Goal: Task Accomplishment & Management: Use online tool/utility

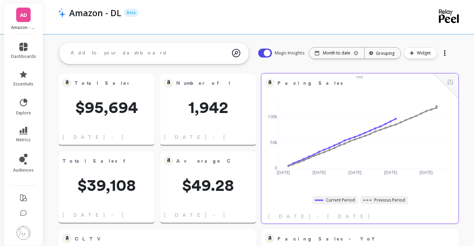
scroll to position [184, 172]
click at [446, 53] on div at bounding box center [445, 52] width 10 height 11
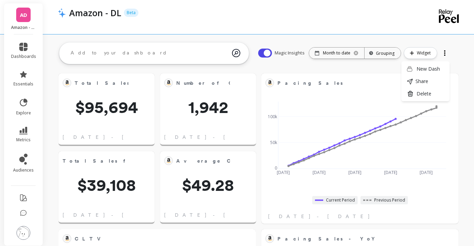
click at [454, 53] on div "Magic Insights Date: Month to date Time grouping: Grouping Widget New Dash Shar…" at bounding box center [354, 53] width 206 height 22
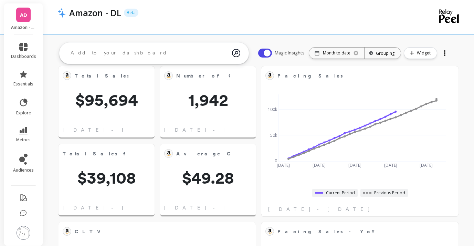
scroll to position [0, 0]
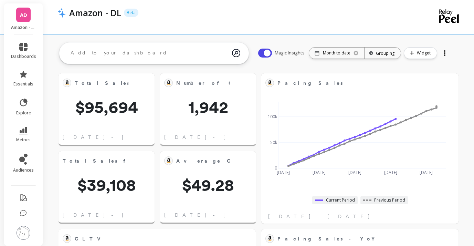
click at [19, 20] on link "AD" at bounding box center [23, 15] width 14 height 14
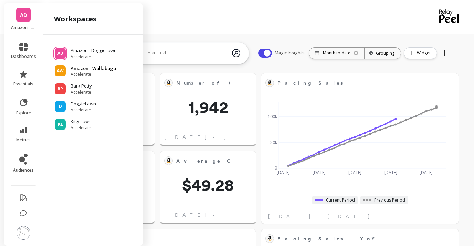
click at [90, 72] on span "Accelerate" at bounding box center [93, 75] width 45 height 6
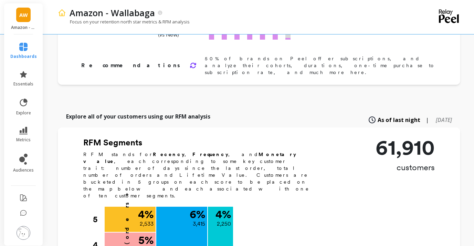
scroll to position [195, 0]
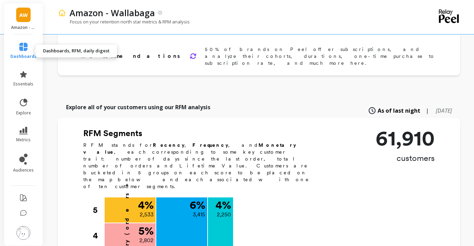
click at [25, 48] on icon at bounding box center [23, 47] width 8 height 8
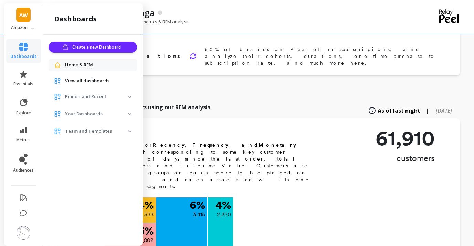
click at [122, 114] on p "Your Dashboards" at bounding box center [96, 113] width 63 height 7
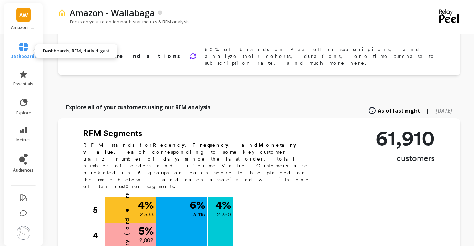
click at [26, 51] on link "dashboards" at bounding box center [23, 51] width 26 height 17
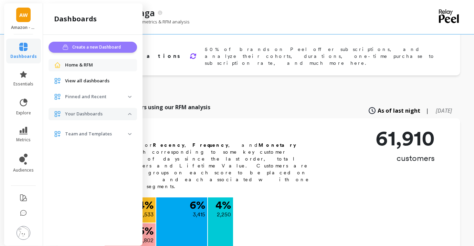
click at [105, 45] on span "Create a new Dashboard" at bounding box center [97, 47] width 51 height 7
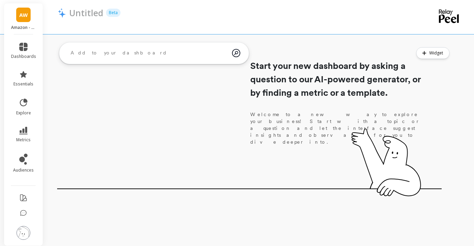
click at [167, 48] on textarea at bounding box center [148, 53] width 167 height 19
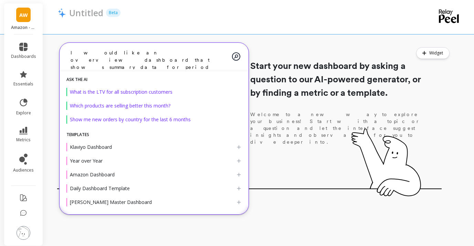
type textarea "I would like an overview dashboard that shows summary data for period over peri…"
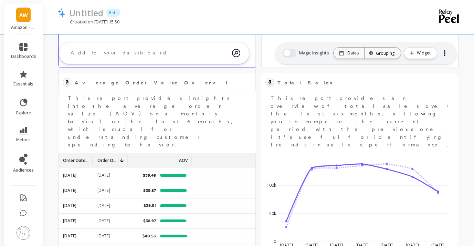
scroll to position [245, 0]
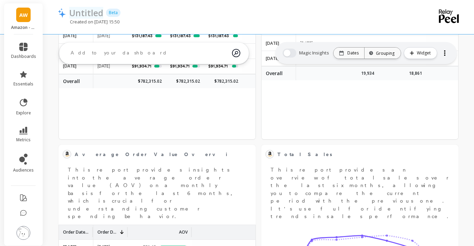
click at [84, 14] on p "Untitled" at bounding box center [86, 13] width 34 height 12
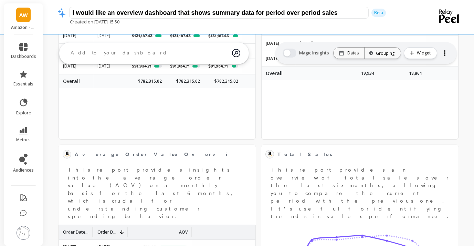
drag, startPoint x: 342, startPoint y: 14, endPoint x: 60, endPoint y: 9, distance: 282.5
click at [60, 9] on span "I would like an overview dashboard that shows summary data for period over peri…" at bounding box center [231, 13] width 346 height 12
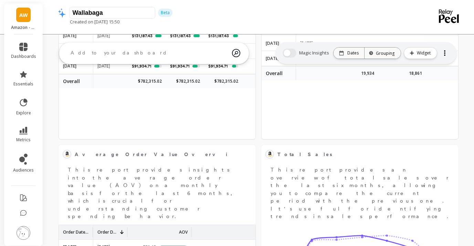
type input "Wallabaga"
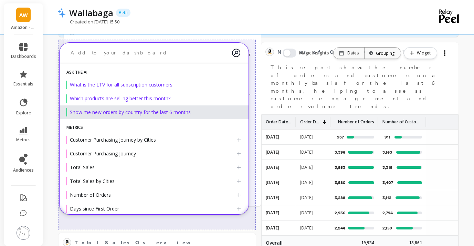
scroll to position [0, 0]
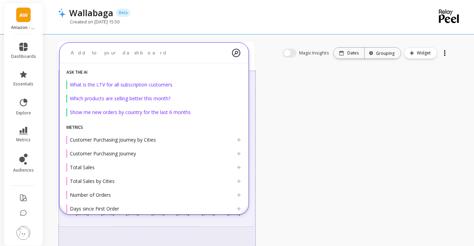
drag, startPoint x: 344, startPoint y: 160, endPoint x: 140, endPoint y: 58, distance: 227.6
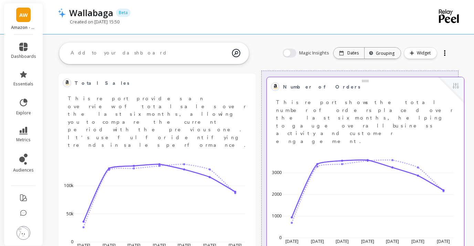
drag, startPoint x: 300, startPoint y: 96, endPoint x: 407, endPoint y: 85, distance: 107.2
click at [407, 85] on span "Number of Orders" at bounding box center [360, 87] width 155 height 10
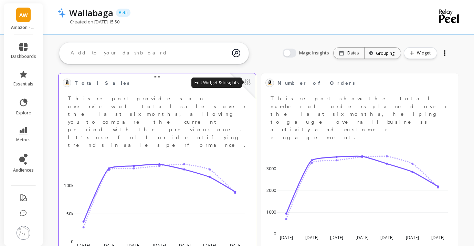
click at [246, 83] on button at bounding box center [247, 83] width 8 height 10
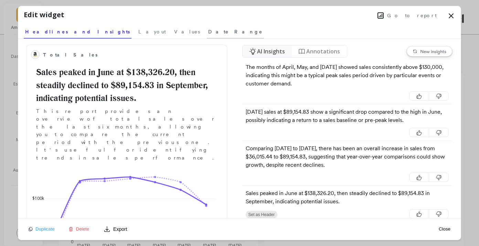
click at [208, 32] on span "Date Range" at bounding box center [235, 31] width 54 height 7
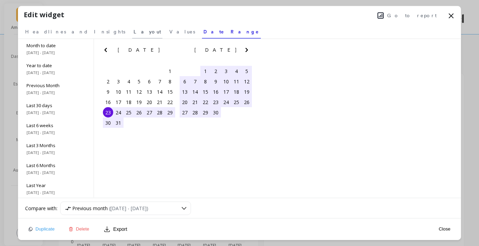
click at [134, 30] on span "Layout" at bounding box center [148, 31] width 28 height 7
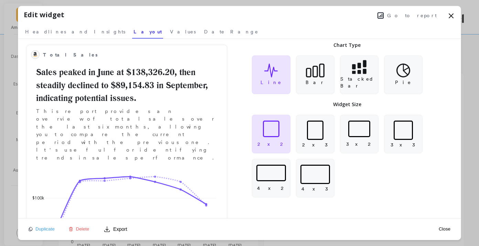
click at [420, 16] on span "Go to report" at bounding box center [412, 15] width 50 height 7
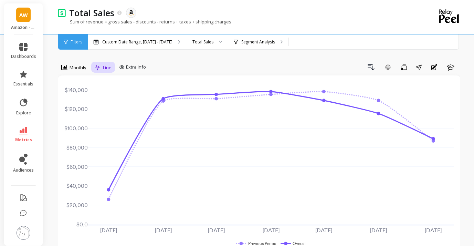
click at [112, 68] on div "Line" at bounding box center [103, 68] width 21 height 12
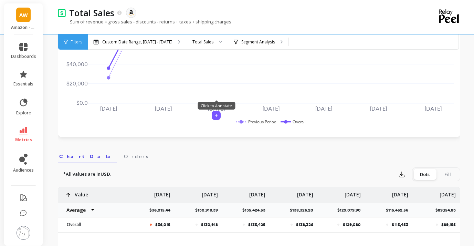
scroll to position [135, 0]
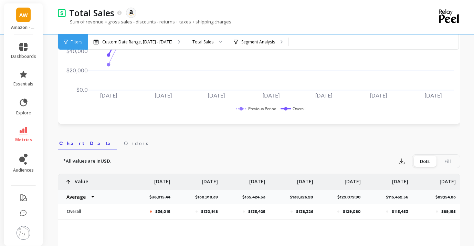
click at [286, 108] on rect at bounding box center [293, 108] width 28 height 7
click at [299, 108] on rect at bounding box center [293, 108] width 28 height 7
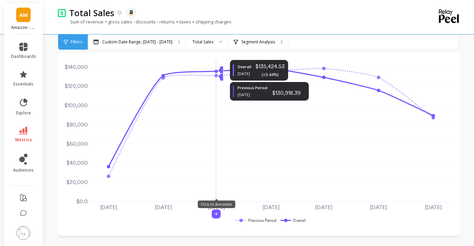
scroll to position [0, 0]
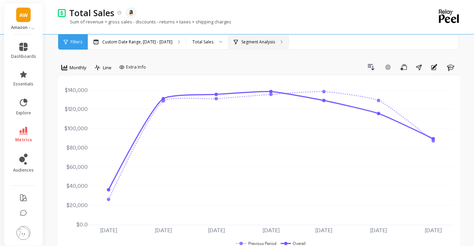
click at [279, 40] on div "Segment Analysis" at bounding box center [258, 41] width 60 height 15
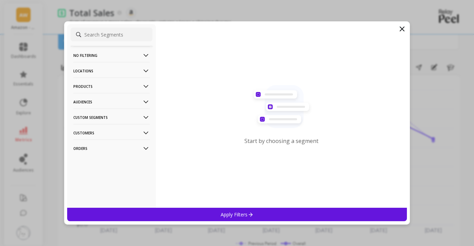
click at [402, 30] on icon at bounding box center [402, 29] width 8 height 8
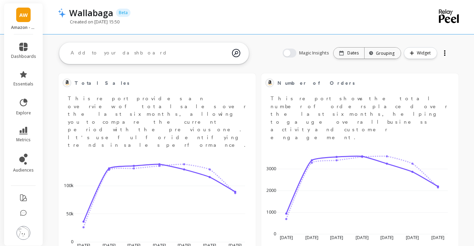
click at [158, 57] on textarea at bounding box center [148, 53] width 167 height 19
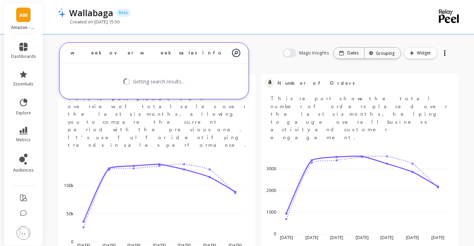
type textarea "week over week sales info"
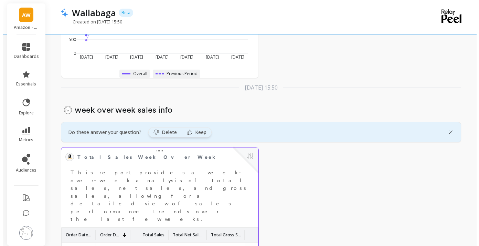
scroll to position [1305, 0]
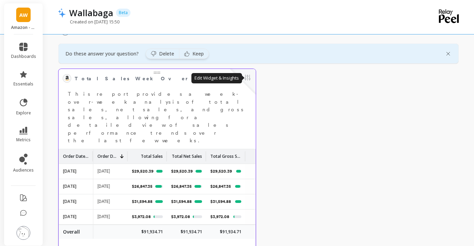
click at [250, 79] on button at bounding box center [247, 78] width 8 height 10
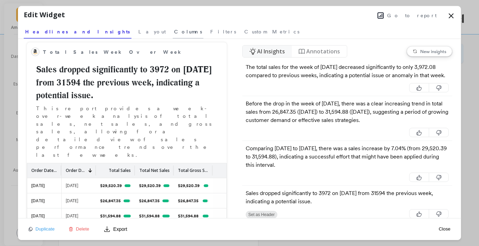
click at [174, 32] on span "Columns" at bounding box center [188, 31] width 28 height 7
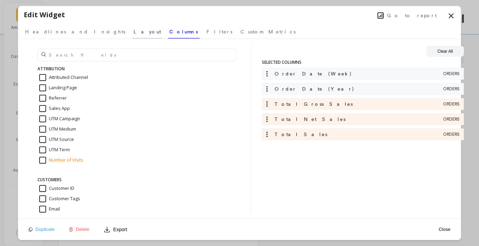
click at [134, 31] on span "Layout" at bounding box center [148, 31] width 28 height 7
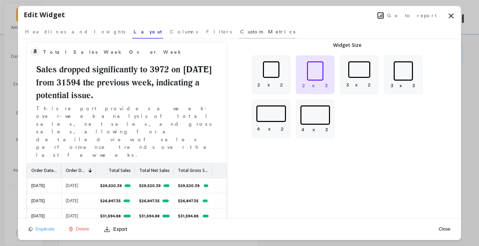
click at [240, 31] on span "Custom Metrics" at bounding box center [267, 31] width 55 height 7
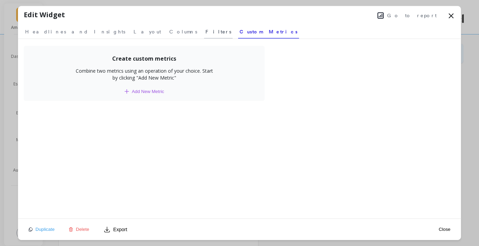
click at [204, 32] on link "Filters" at bounding box center [218, 31] width 29 height 16
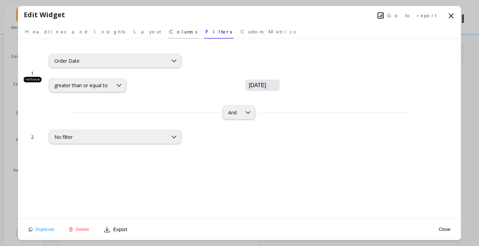
click at [169, 31] on span "Columns" at bounding box center [183, 31] width 28 height 7
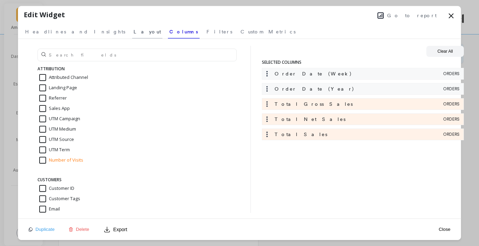
click at [134, 29] on span "Layout" at bounding box center [148, 31] width 28 height 7
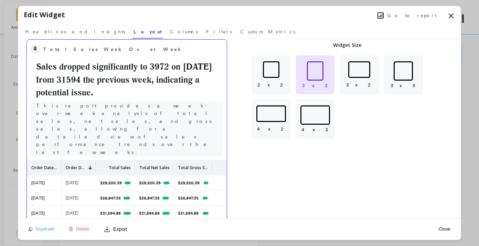
scroll to position [0, 0]
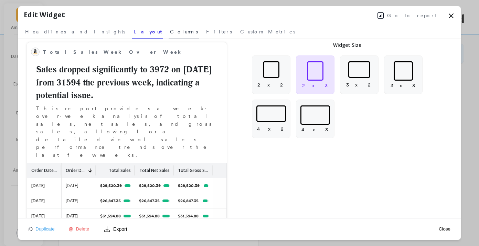
click at [170, 31] on span "Columns" at bounding box center [184, 31] width 28 height 7
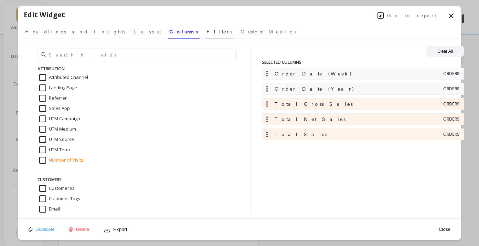
click at [206, 31] on span "Filters" at bounding box center [219, 31] width 26 height 7
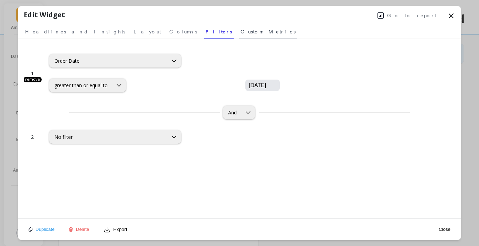
click at [241, 32] on span "Custom Metrics" at bounding box center [268, 31] width 55 height 7
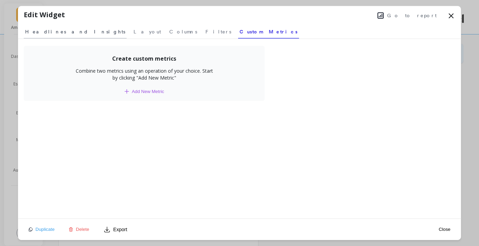
click at [66, 31] on span "Headlines and Insights" at bounding box center [75, 31] width 100 height 7
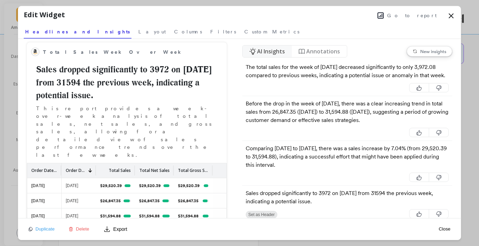
drag, startPoint x: 452, startPoint y: 15, endPoint x: 354, endPoint y: 46, distance: 103.6
click at [452, 15] on icon at bounding box center [451, 16] width 8 height 8
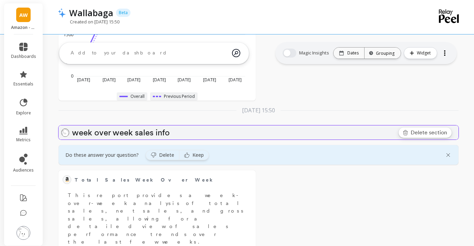
scroll to position [1146, 0]
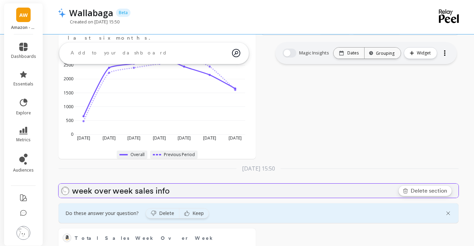
click at [171, 190] on p "week over week sales info" at bounding box center [264, 191] width 384 height 8
drag, startPoint x: 147, startPoint y: 190, endPoint x: 67, endPoint y: 190, distance: 79.1
click at [67, 190] on div "week over week sales info" at bounding box center [258, 190] width 394 height 13
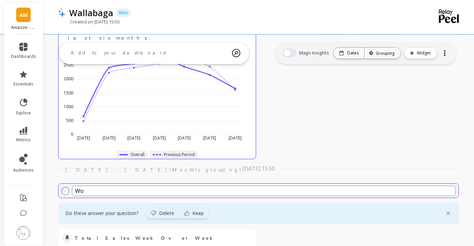
type input "WoW"
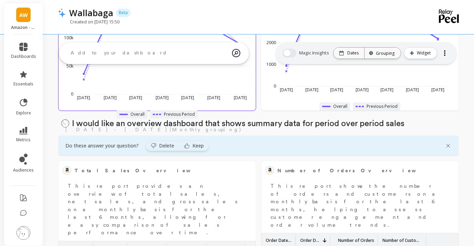
scroll to position [129, 0]
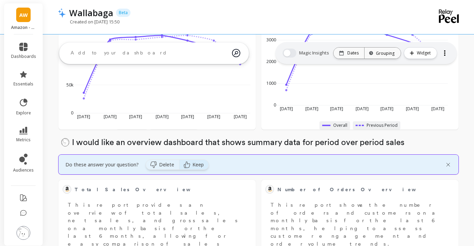
click at [201, 163] on span "Keep" at bounding box center [197, 164] width 11 height 7
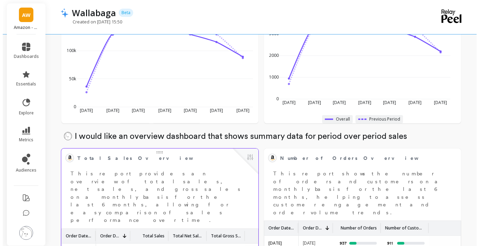
scroll to position [135, 0]
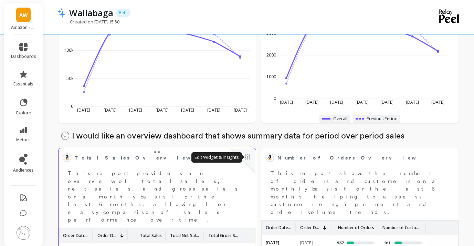
click at [247, 158] on button at bounding box center [247, 157] width 8 height 10
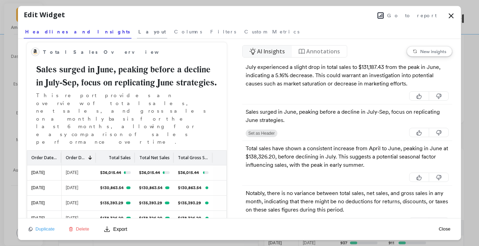
click at [138, 32] on span "Layout" at bounding box center [152, 31] width 28 height 7
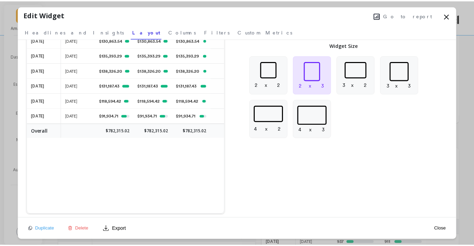
scroll to position [157, 0]
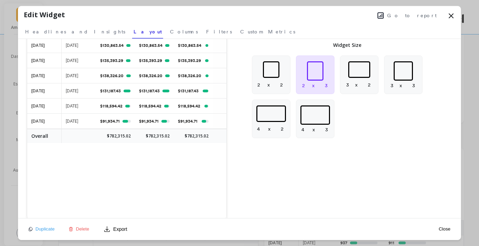
click at [451, 13] on icon at bounding box center [451, 16] width 8 height 8
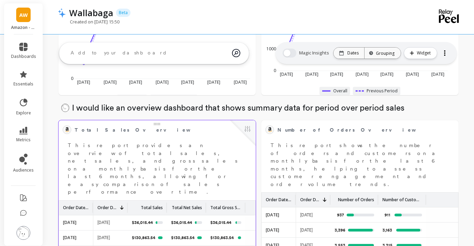
scroll to position [174, 0]
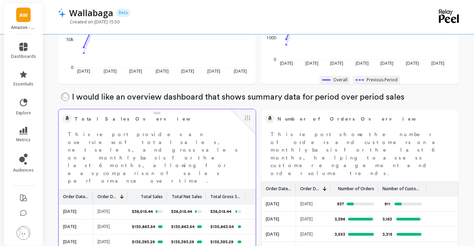
click at [247, 122] on button at bounding box center [247, 119] width 8 height 10
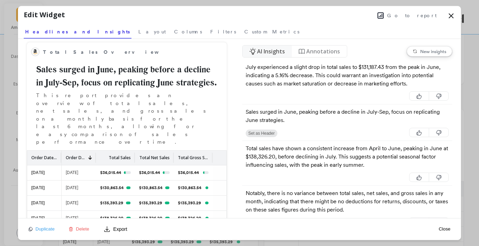
click at [450, 18] on icon at bounding box center [451, 16] width 8 height 8
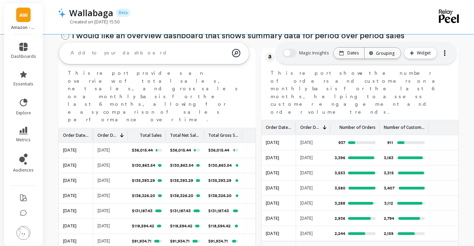
scroll to position [235, 0]
click at [349, 52] on p "Dates" at bounding box center [352, 53] width 11 height 6
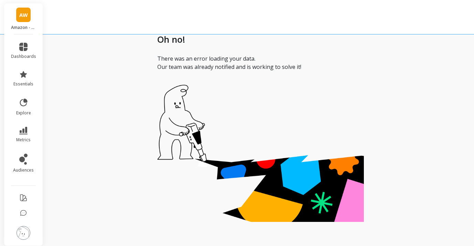
scroll to position [0, 0]
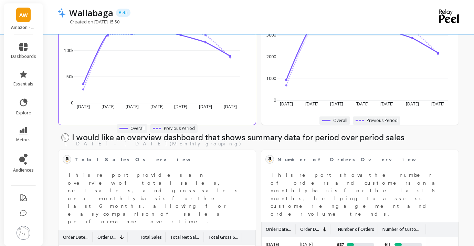
scroll to position [168, 0]
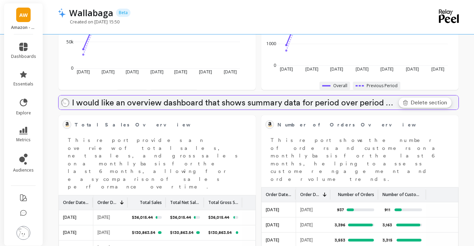
click at [202, 102] on p "I would like an overview dashboard that shows summary data for period over peri…" at bounding box center [264, 102] width 384 height 8
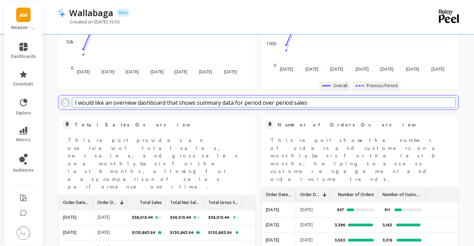
drag, startPoint x: 313, startPoint y: 102, endPoint x: 138, endPoint y: 104, distance: 175.2
click at [138, 104] on input "I would like an overview dashboard that shows summary data for period over peri…" at bounding box center [264, 102] width 384 height 10
type input "I would like an overview graph that shows week over week sales and number of or…"
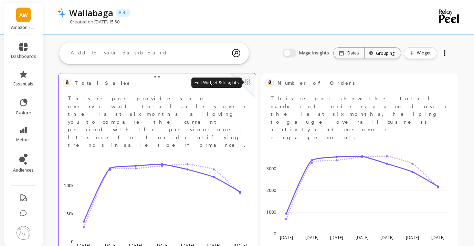
click at [248, 83] on button at bounding box center [247, 83] width 8 height 10
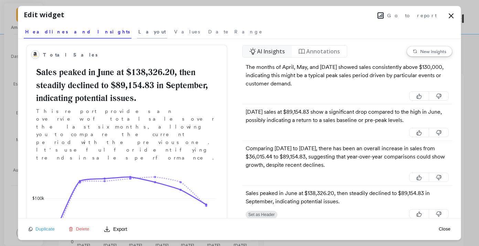
click at [138, 32] on span "Layout" at bounding box center [152, 31] width 28 height 7
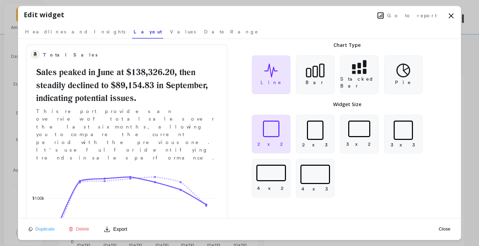
click at [448, 17] on icon at bounding box center [451, 16] width 8 height 8
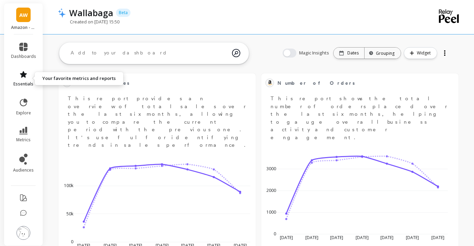
click at [27, 75] on icon at bounding box center [23, 74] width 8 height 8
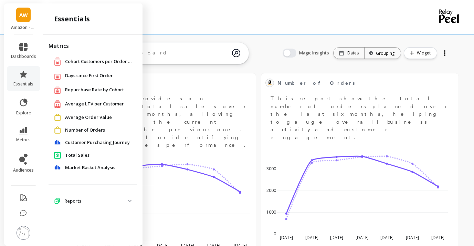
click at [84, 154] on span "Total Sales" at bounding box center [77, 155] width 24 height 7
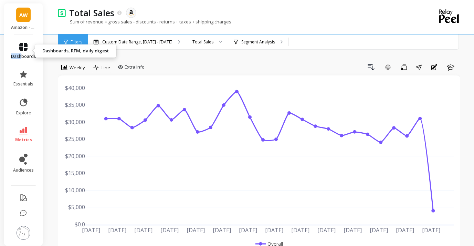
click at [21, 54] on span "dashboards" at bounding box center [23, 57] width 25 height 6
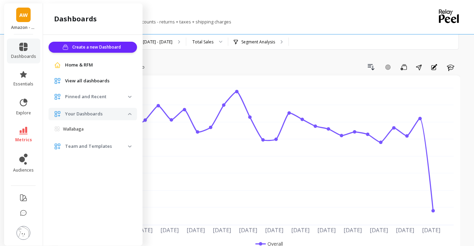
click at [85, 115] on p "Your Dashboards" at bounding box center [96, 113] width 63 height 7
click at [86, 130] on span "Wallabaga" at bounding box center [91, 129] width 73 height 6
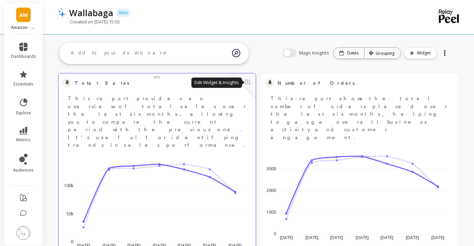
click at [248, 85] on button at bounding box center [247, 83] width 8 height 10
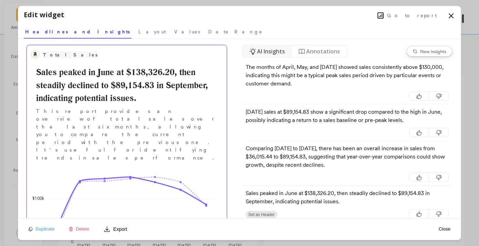
click at [55, 55] on span "Total Sales" at bounding box center [70, 54] width 55 height 7
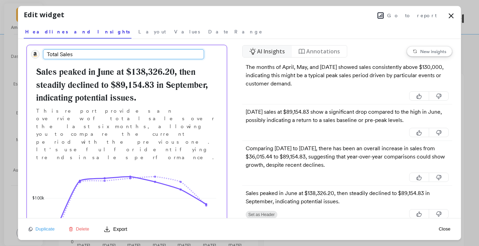
click at [75, 53] on input "Total Sales" at bounding box center [123, 54] width 161 height 10
type input "Total Sales T6 Months"
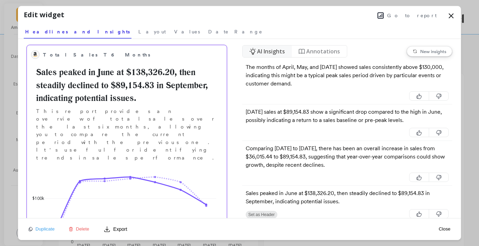
click at [448, 15] on icon at bounding box center [451, 16] width 8 height 8
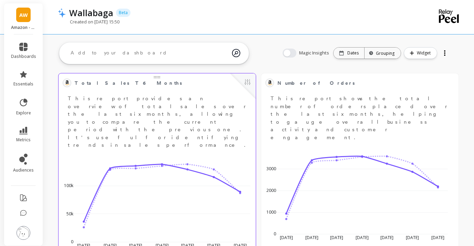
click at [117, 83] on span "Total Sales T6 Months" at bounding box center [128, 82] width 107 height 7
click at [83, 82] on span "Total Sales T6 Months" at bounding box center [128, 82] width 107 height 7
click at [250, 83] on button at bounding box center [247, 83] width 8 height 10
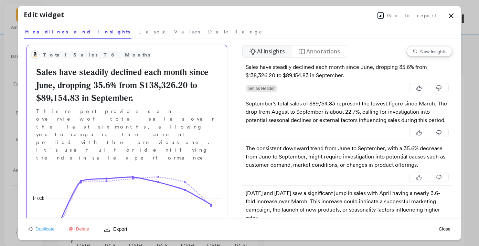
click at [49, 54] on span "Total Sales T6 Months" at bounding box center [96, 54] width 107 height 7
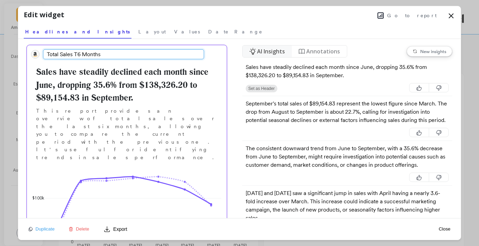
click at [44, 54] on input "Total Sales T6 Months" at bounding box center [123, 54] width 161 height 10
type input "MoM Total Sales T6 Months"
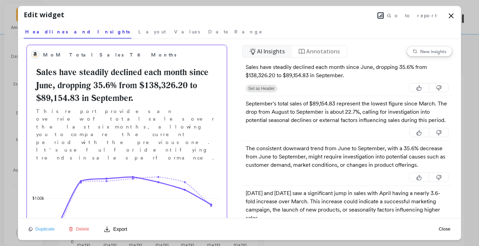
click at [452, 17] on icon at bounding box center [451, 16] width 4 height 4
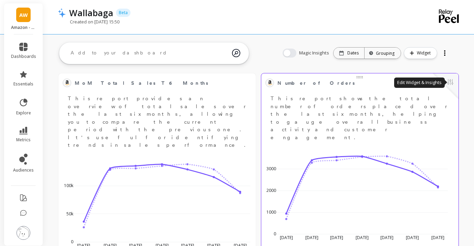
click at [449, 84] on button at bounding box center [450, 83] width 8 height 10
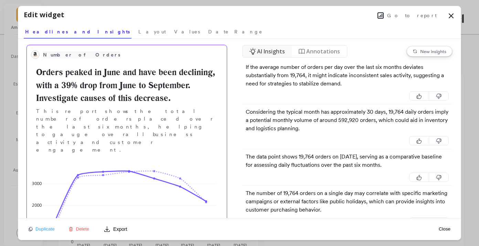
click at [75, 55] on span "Number of Orders" at bounding box center [81, 54] width 77 height 7
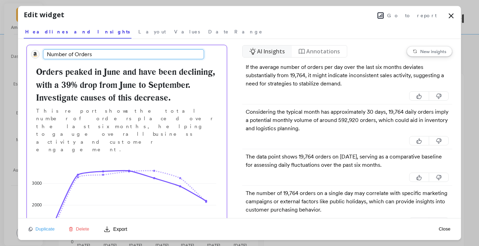
click at [44, 55] on input "Number of Orders" at bounding box center [123, 54] width 161 height 10
click at [92, 56] on input "MoM Orders" at bounding box center [123, 54] width 161 height 10
type input "MoM Orders T6 Months"
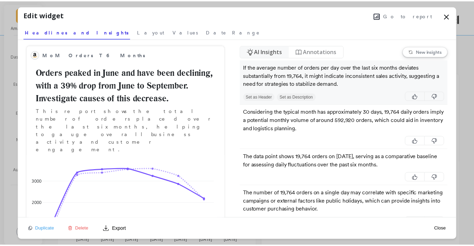
scroll to position [12, 0]
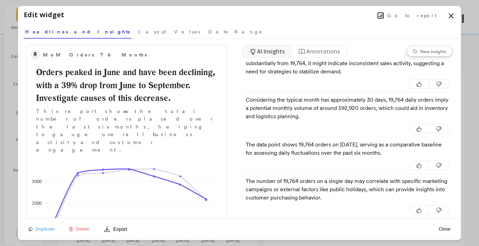
click at [447, 18] on icon at bounding box center [451, 16] width 8 height 8
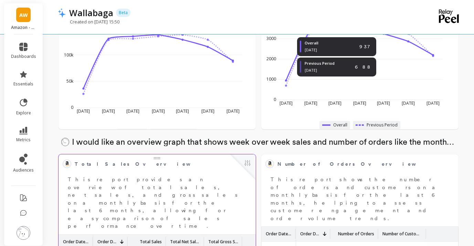
scroll to position [133, 0]
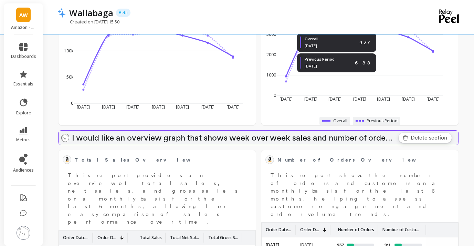
click at [223, 137] on p "I would like an overview graph that shows week over week sales and number of or…" at bounding box center [264, 138] width 384 height 8
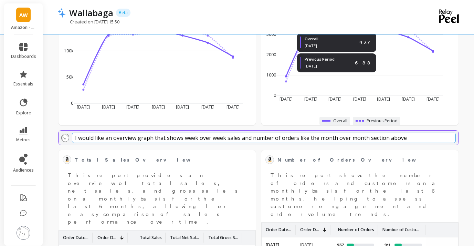
click at [155, 137] on input "I would like an overview graph that shows week over week sales and number of or…" at bounding box center [264, 137] width 384 height 10
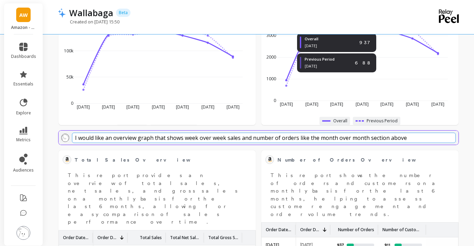
click at [408, 138] on input "I would like an overview graph that shows week over week sales and number of or…" at bounding box center [264, 137] width 384 height 10
drag, startPoint x: 309, startPoint y: 139, endPoint x: 420, endPoint y: 134, distance: 111.9
click at [420, 134] on input "I would like an overview graph that shows week over week sales and number of or…" at bounding box center [264, 137] width 384 height 10
type input "I would like an overview graph that shows week over week sales and number of or…"
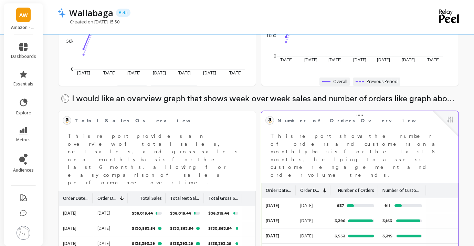
scroll to position [173, 0]
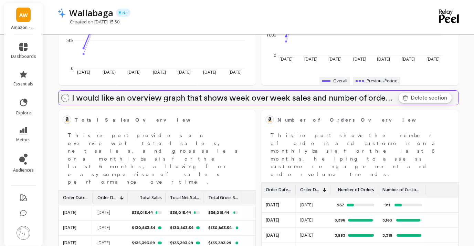
click at [297, 96] on p "I would like an overview graph that shows week over week sales and number of or…" at bounding box center [264, 98] width 384 height 8
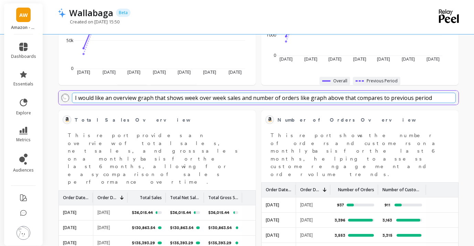
click at [154, 97] on input "I would like an overview graph that shows week over week sales and number of or…" at bounding box center [264, 98] width 384 height 10
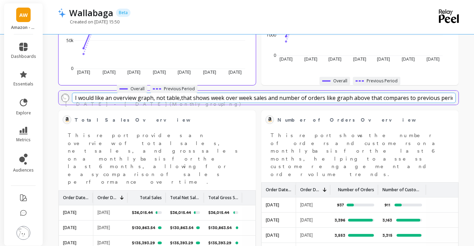
type input "I would like an overview graph, not table, that shows week over week sales and …"
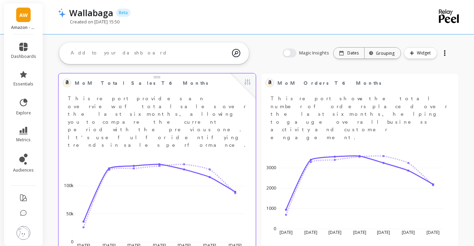
click at [156, 78] on span "MoM Total Sales T6 Months" at bounding box center [152, 83] width 155 height 10
click at [248, 79] on button at bounding box center [247, 83] width 8 height 10
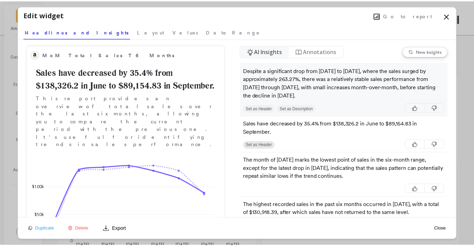
scroll to position [52, 0]
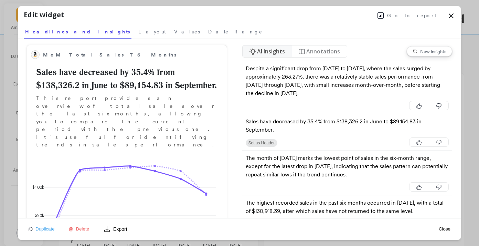
click at [45, 227] on span "Duplicate" at bounding box center [44, 228] width 19 height 5
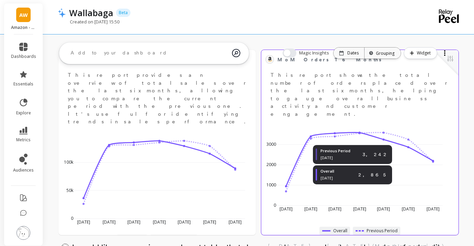
scroll to position [0, 0]
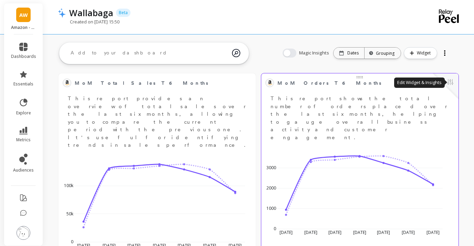
click at [449, 82] on button at bounding box center [450, 83] width 8 height 10
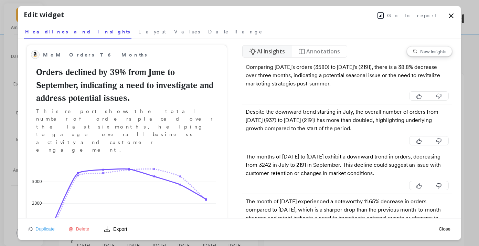
click at [47, 228] on span "Duplicate" at bounding box center [44, 228] width 19 height 5
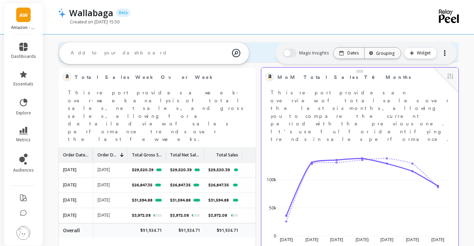
scroll to position [1259, 0]
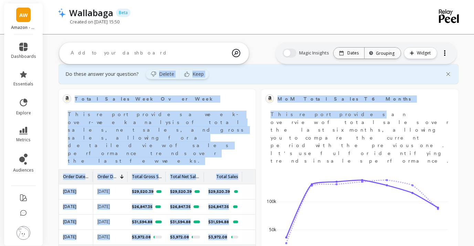
drag, startPoint x: 316, startPoint y: 112, endPoint x: 260, endPoint y: 121, distance: 56.5
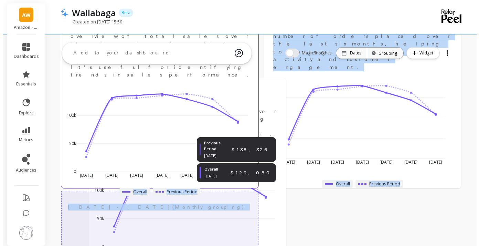
scroll to position [0, 0]
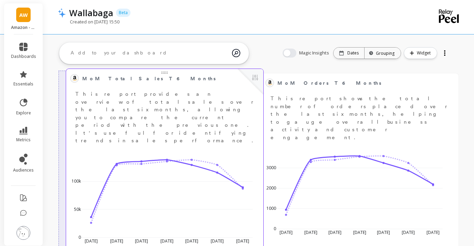
drag, startPoint x: 361, startPoint y: 93, endPoint x: 167, endPoint y: 74, distance: 195.4
click at [166, 73] on div "MoM Total Sales T6 Months Edit Widget & Insights This report provides an overvi…" at bounding box center [164, 109] width 189 height 72
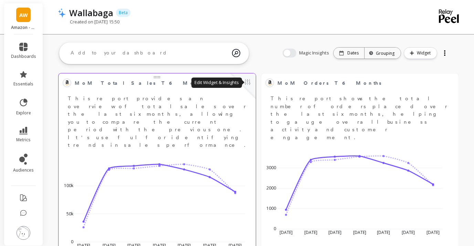
click at [244, 84] on button at bounding box center [247, 83] width 8 height 10
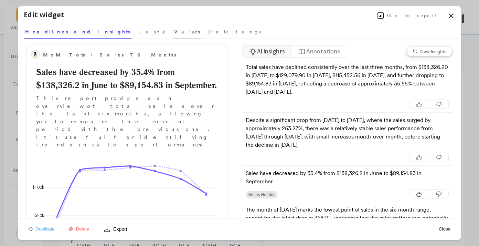
click at [174, 34] on span "Values" at bounding box center [187, 31] width 26 height 7
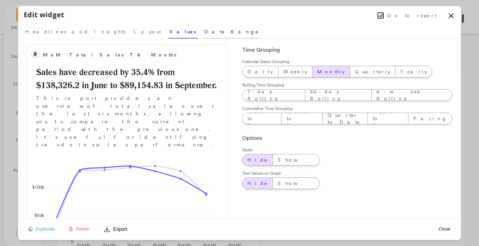
click at [204, 32] on span "Date Range" at bounding box center [231, 31] width 54 height 7
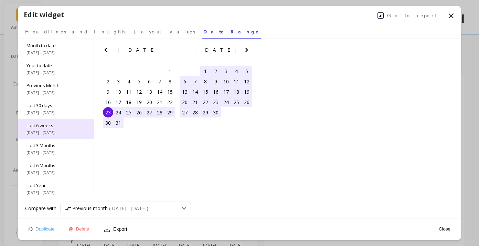
click at [63, 128] on div "Last 6 weeks [DATE] - [DATE]" at bounding box center [55, 129] width 75 height 20
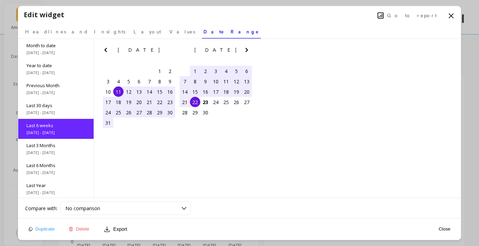
scroll to position [11, 0]
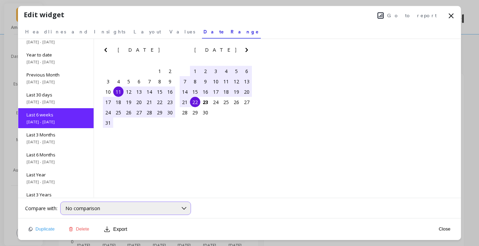
click at [100, 210] on span "No comparison" at bounding box center [82, 208] width 35 height 7
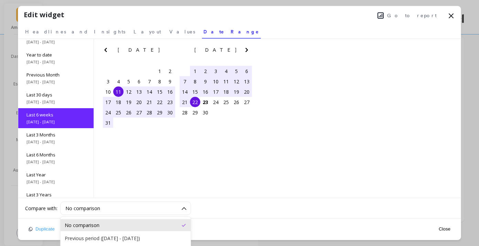
scroll to position [42, 0]
click at [129, 157] on div "Month to date [DATE] - [DATE] Year to date [DATE] - [DATE] Previous Month [DATE…" at bounding box center [239, 118] width 443 height 159
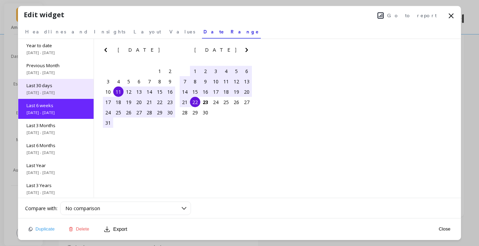
scroll to position [0, 0]
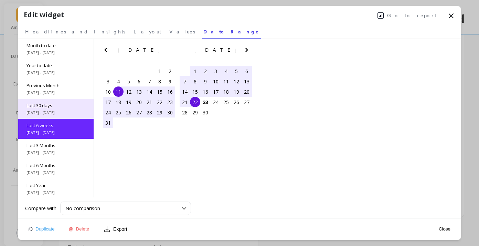
click at [67, 111] on span "[DATE] - [DATE]" at bounding box center [55, 113] width 59 height 6
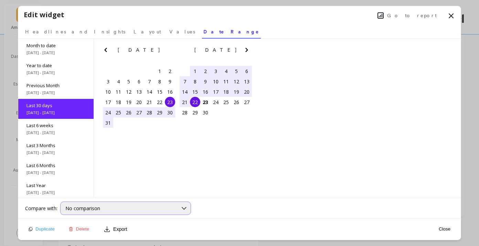
click at [111, 212] on div "No comparison" at bounding box center [125, 207] width 131 height 13
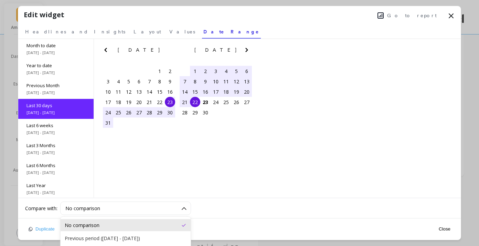
scroll to position [83, 0]
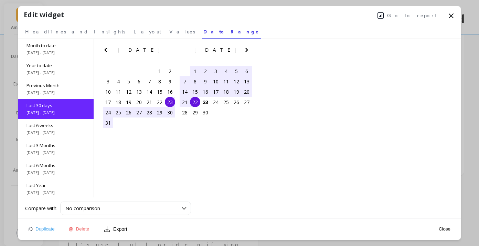
click at [195, 165] on div "Month to date [DATE] - [DATE] Year to date [DATE] - [DATE] Previous Month [DATE…" at bounding box center [239, 118] width 443 height 159
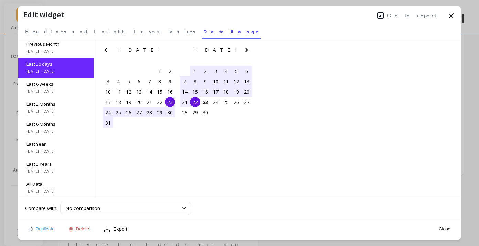
scroll to position [0, 0]
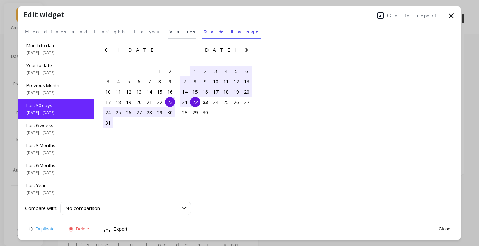
click at [169, 30] on span "Values" at bounding box center [182, 31] width 26 height 7
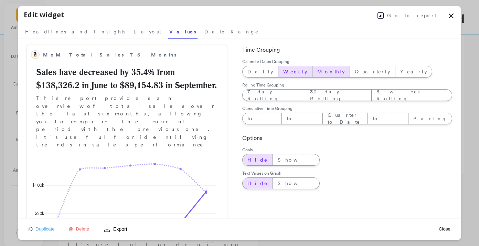
click at [283, 73] on span "Weekly" at bounding box center [295, 71] width 24 height 7
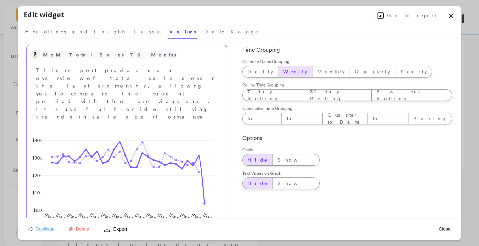
click at [48, 54] on span "MoM Total Sales T6 Months" at bounding box center [110, 54] width 134 height 7
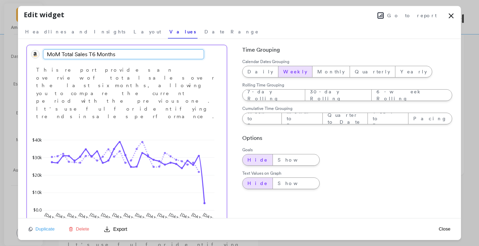
click at [48, 54] on input "MoM Total Sales T6 Months" at bounding box center [123, 54] width 161 height 10
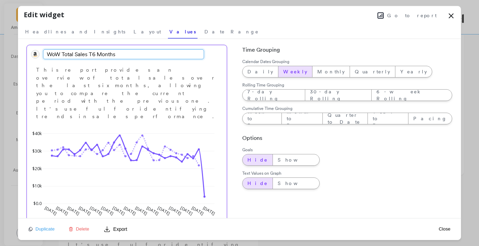
drag, startPoint x: 113, startPoint y: 55, endPoint x: 85, endPoint y: 55, distance: 28.2
click at [85, 55] on input "WoW Total Sales T6 Months" at bounding box center [123, 54] width 161 height 10
type input "WoW Total Sales [MEDICAL_DATA] Months"
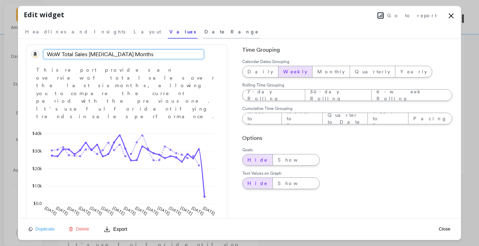
click at [204, 31] on span "Date Range" at bounding box center [231, 31] width 54 height 7
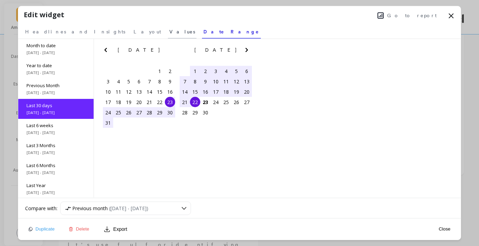
click at [169, 30] on span "Values" at bounding box center [182, 31] width 26 height 7
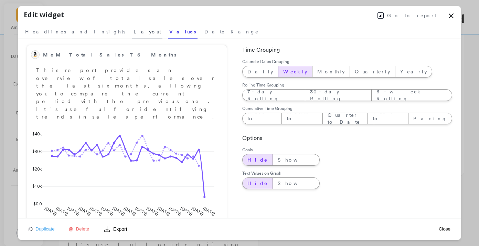
click at [134, 30] on span "Layout" at bounding box center [148, 31] width 28 height 7
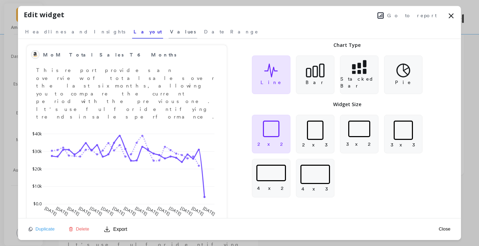
click at [170, 30] on span "Values" at bounding box center [183, 31] width 26 height 7
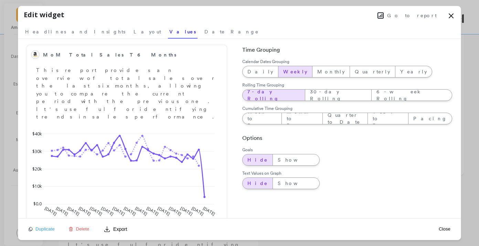
click at [261, 94] on span "7-day Rolling" at bounding box center [273, 95] width 53 height 14
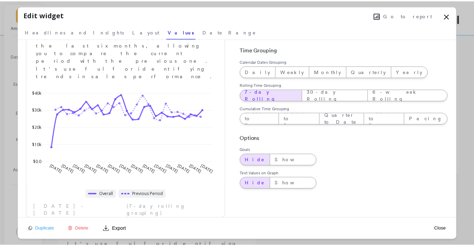
scroll to position [44, 0]
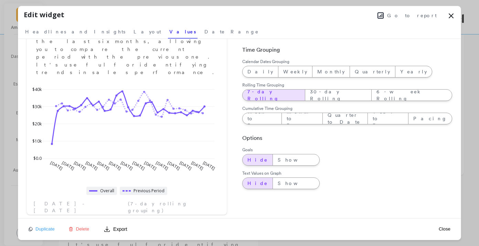
click at [444, 229] on button "Close" at bounding box center [445, 229] width 16 height 6
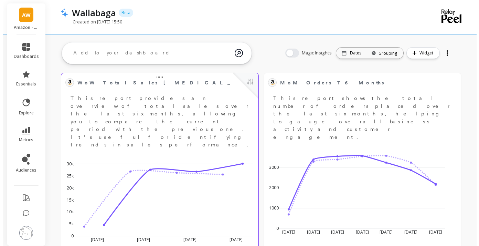
scroll to position [0, 0]
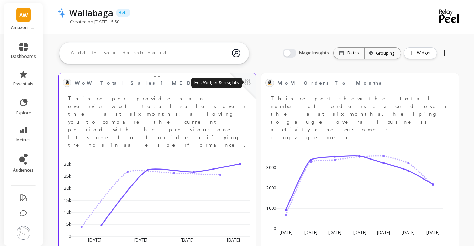
click at [245, 84] on button at bounding box center [247, 83] width 8 height 10
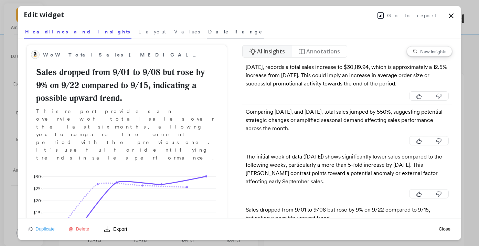
click at [208, 30] on span "Date Range" at bounding box center [235, 31] width 54 height 7
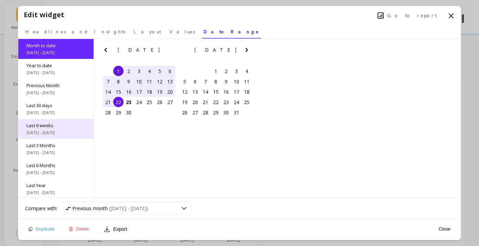
click at [65, 131] on span "[DATE] - [DATE]" at bounding box center [55, 133] width 59 height 6
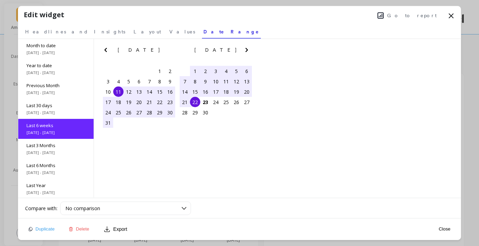
scroll to position [11, 0]
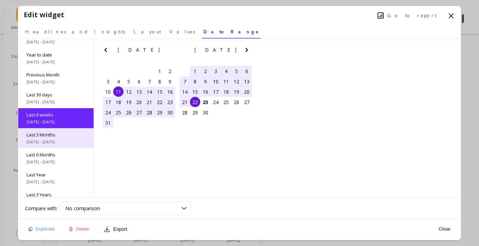
click at [69, 136] on span "Last 3 Months" at bounding box center [55, 134] width 59 height 6
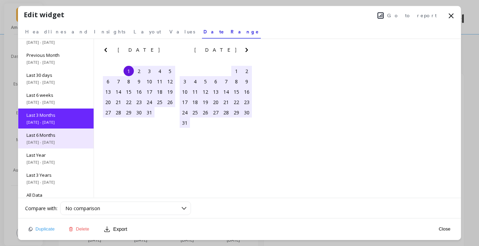
scroll to position [31, 0]
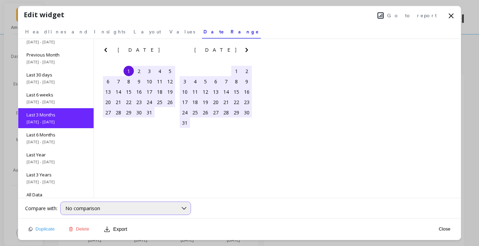
click at [166, 207] on div "No comparison" at bounding box center [121, 208] width 112 height 7
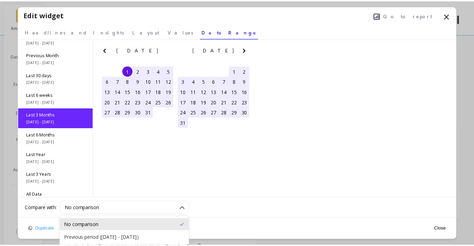
scroll to position [42, 0]
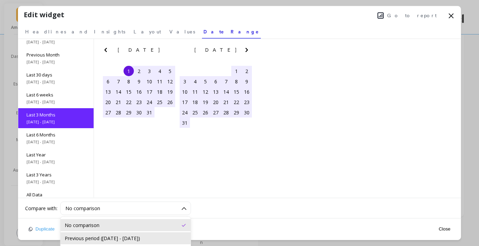
click at [166, 239] on div "Previous period ([DATE] - [DATE])" at bounding box center [126, 238] width 122 height 7
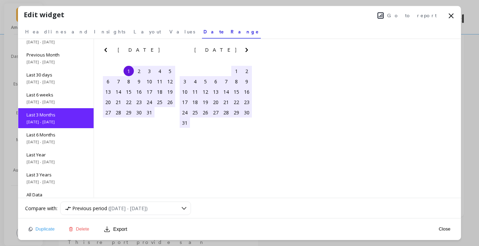
click at [446, 228] on button "Close" at bounding box center [445, 229] width 16 height 6
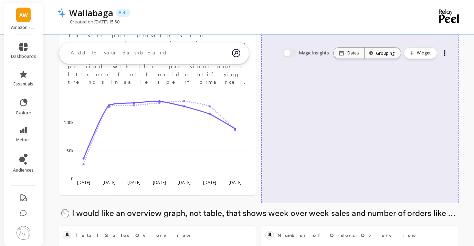
scroll to position [0, 0]
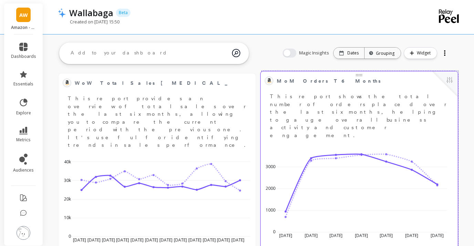
drag, startPoint x: 189, startPoint y: 70, endPoint x: 391, endPoint y: 92, distance: 203.1
click at [391, 92] on div "MoM Orders T6 Months Edit Widget & Insights This report shows the total number …" at bounding box center [359, 107] width 189 height 64
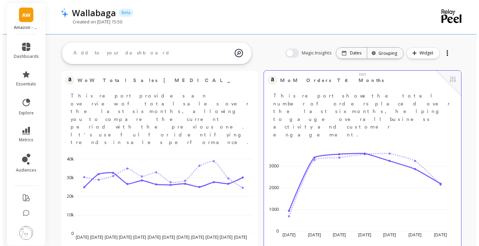
scroll to position [8, 0]
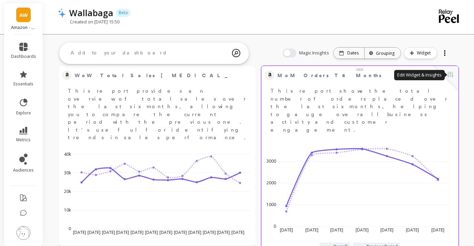
click at [450, 77] on button at bounding box center [450, 75] width 8 height 10
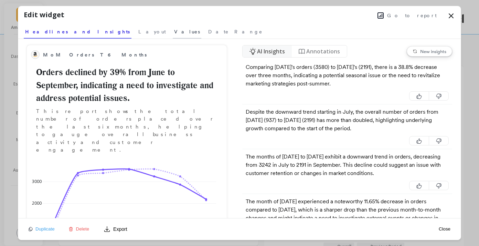
click at [174, 31] on span "Values" at bounding box center [187, 31] width 26 height 7
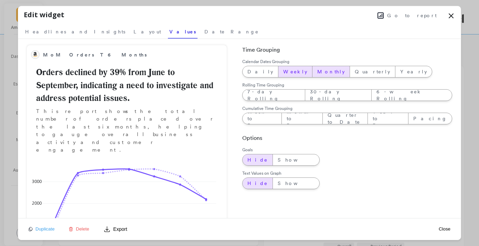
click at [283, 72] on span "Weekly" at bounding box center [295, 71] width 24 height 7
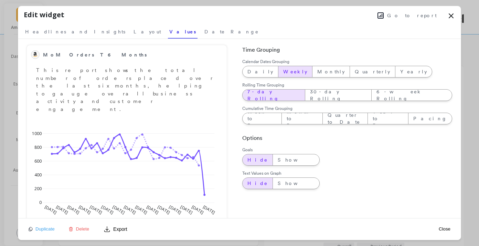
click at [270, 95] on span "7-day Rolling" at bounding box center [273, 95] width 53 height 14
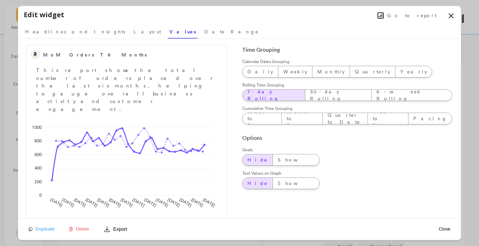
click at [440, 227] on button "Close" at bounding box center [445, 229] width 16 height 6
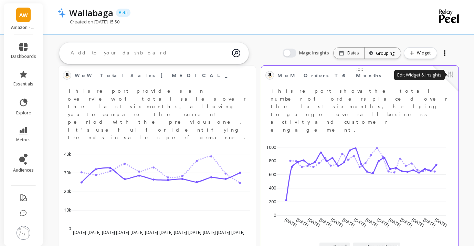
click at [449, 76] on button at bounding box center [450, 75] width 8 height 10
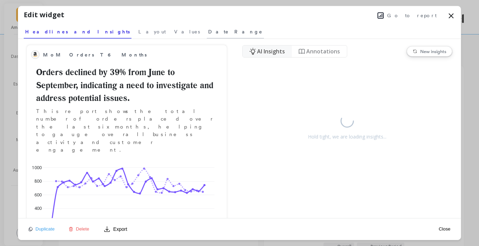
click at [208, 30] on span "Date Range" at bounding box center [235, 31] width 54 height 7
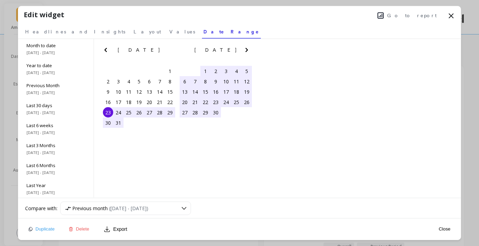
click at [66, 128] on div "Last 6 weeks [DATE] - [DATE]" at bounding box center [55, 129] width 75 height 20
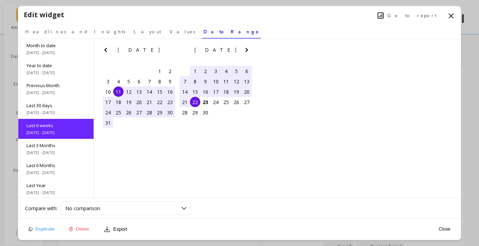
scroll to position [11, 0]
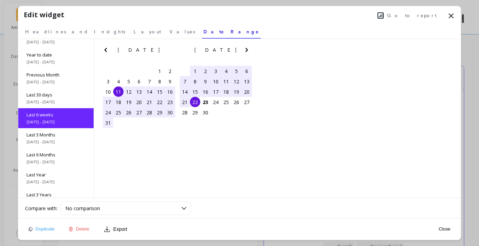
click at [445, 228] on button "Close" at bounding box center [445, 229] width 16 height 6
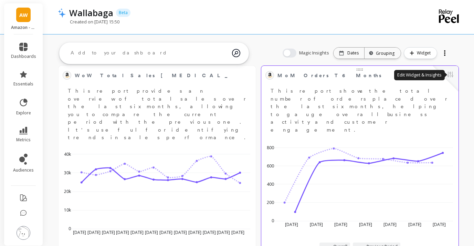
click at [450, 75] on button at bounding box center [450, 75] width 8 height 10
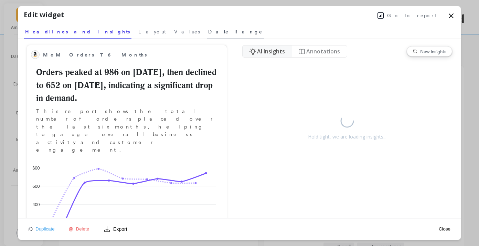
click at [208, 30] on span "Date Range" at bounding box center [235, 31] width 54 height 7
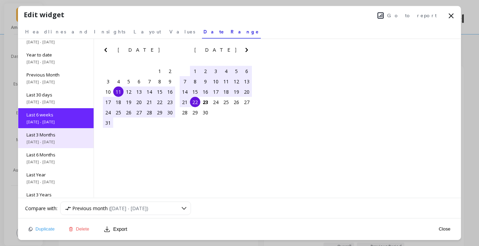
click at [58, 131] on div "Last 3 Months [DATE] - [DATE]" at bounding box center [55, 138] width 75 height 20
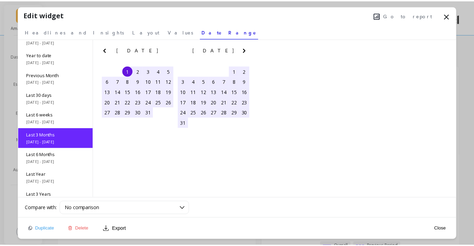
scroll to position [31, 0]
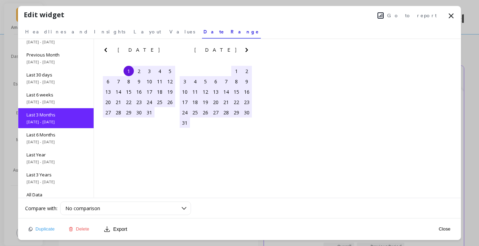
click at [444, 230] on button "Close" at bounding box center [445, 229] width 16 height 6
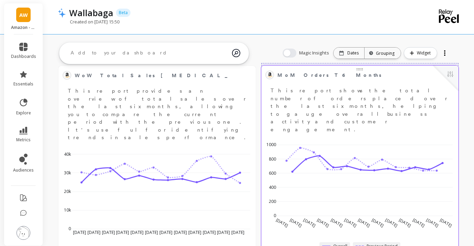
click at [288, 78] on span "MoM Orders T6 Months" at bounding box center [329, 75] width 104 height 7
click at [287, 73] on span "MoM Orders T6 Months" at bounding box center [329, 75] width 104 height 7
click at [316, 76] on span "MoM Orders T6 Months" at bounding box center [329, 75] width 104 height 7
click at [447, 77] on button at bounding box center [450, 75] width 8 height 10
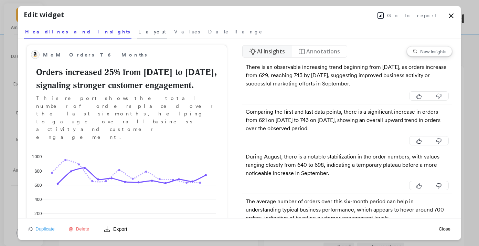
click at [138, 30] on span "Layout" at bounding box center [152, 31] width 28 height 7
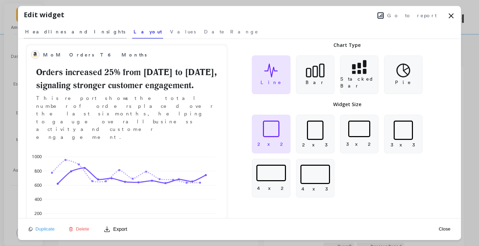
click at [53, 32] on span "Headlines and Insights" at bounding box center [75, 31] width 100 height 7
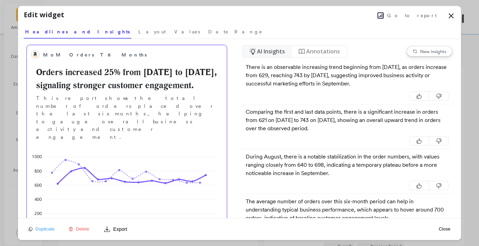
click at [98, 57] on span "MoM Orders T6 Months" at bounding box center [122, 55] width 158 height 10
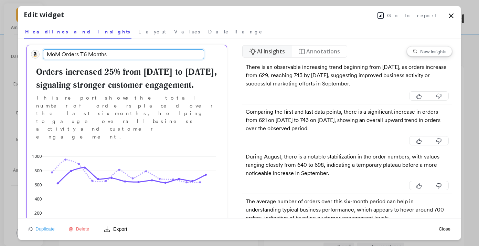
drag, startPoint x: 114, startPoint y: 54, endPoint x: 19, endPoint y: 51, distance: 94.3
click at [19, 51] on div "MoM Orders T6 Months Orders increased 25% from [DATE] to [DATE], signaling stro…" at bounding box center [126, 128] width 217 height 179
type input "z"
type input "WoW Orders [MEDICAL_DATA] Months"
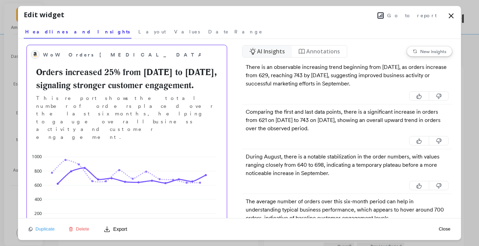
click at [449, 14] on icon at bounding box center [451, 16] width 4 height 4
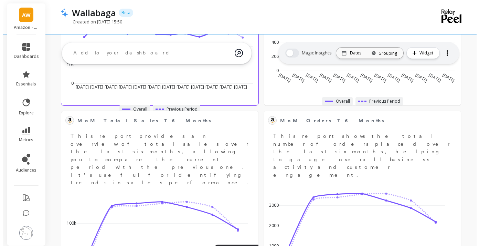
scroll to position [0, 0]
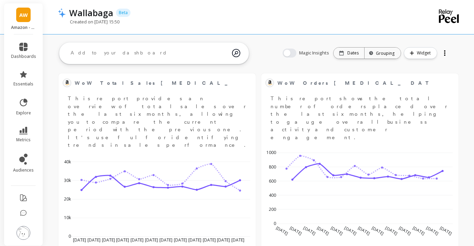
click at [445, 53] on div at bounding box center [445, 52] width 10 height 11
click at [455, 53] on div "Magic Insights Date: Dates Time grouping: Grouping Widget New Dash Share Delete" at bounding box center [365, 53] width 181 height 22
click at [251, 81] on button at bounding box center [247, 83] width 8 height 10
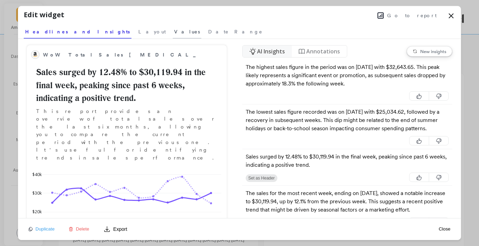
click at [174, 34] on span "Values" at bounding box center [187, 31] width 26 height 7
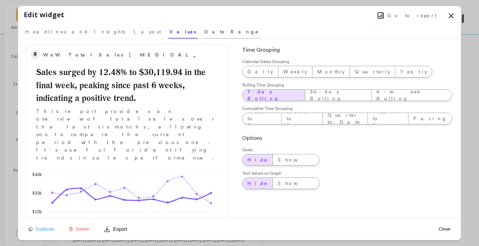
click at [204, 32] on span "Date Range" at bounding box center [231, 31] width 54 height 7
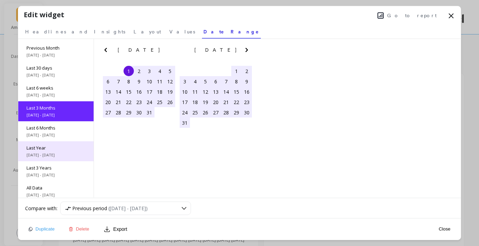
scroll to position [41, 0]
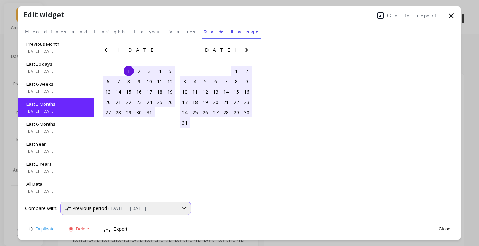
click at [101, 209] on span "Previous period" at bounding box center [89, 208] width 35 height 7
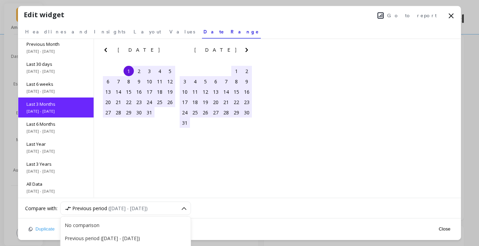
scroll to position [42, 0]
click at [101, 209] on span "Previous period" at bounding box center [89, 208] width 35 height 7
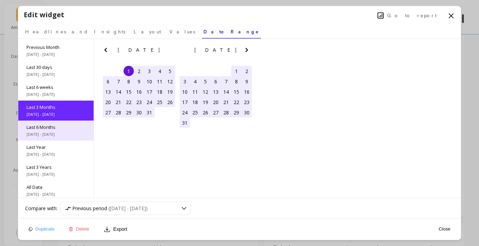
scroll to position [41, 0]
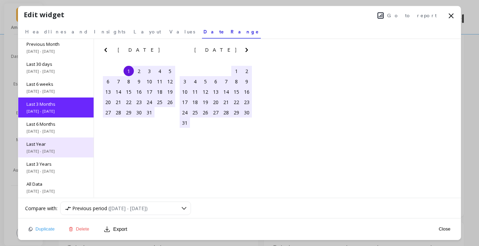
click at [63, 151] on span "[DATE] - [DATE]" at bounding box center [55, 151] width 59 height 6
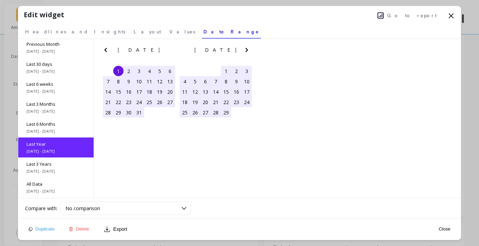
click at [71, 149] on span "[DATE] - [DATE]" at bounding box center [55, 151] width 59 height 6
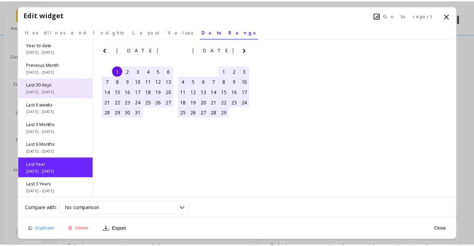
scroll to position [0, 0]
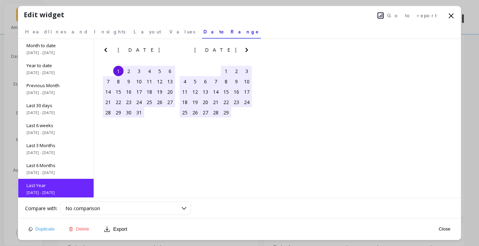
click at [445, 228] on button "Close" at bounding box center [445, 229] width 16 height 6
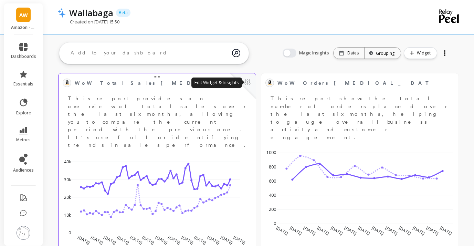
click at [249, 83] on button at bounding box center [247, 83] width 8 height 10
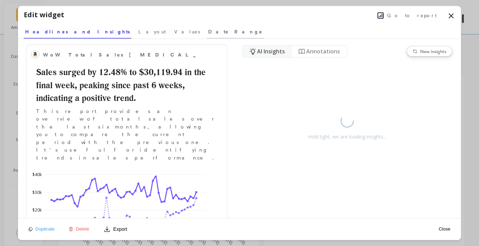
click at [208, 32] on span "Date Range" at bounding box center [235, 31] width 54 height 7
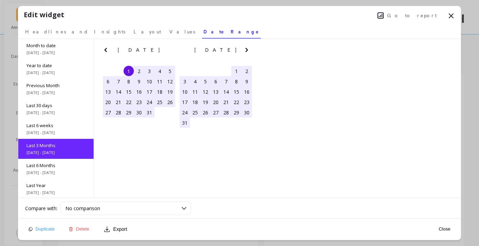
scroll to position [31, 0]
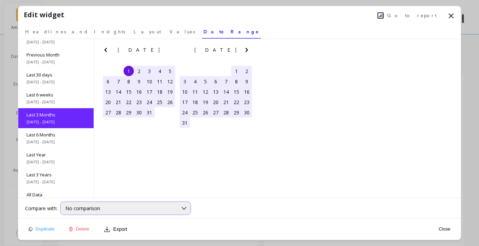
click at [171, 209] on div "No comparison" at bounding box center [121, 208] width 112 height 7
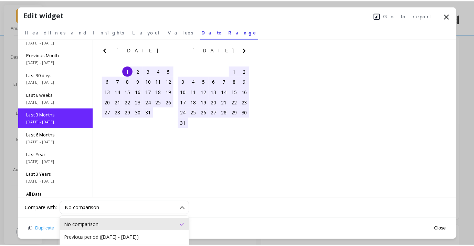
scroll to position [42, 0]
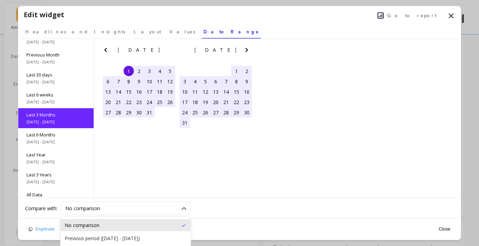
drag, startPoint x: 177, startPoint y: 232, endPoint x: 175, endPoint y: 223, distance: 8.4
click at [175, 223] on div "No comparison" at bounding box center [126, 225] width 122 height 7
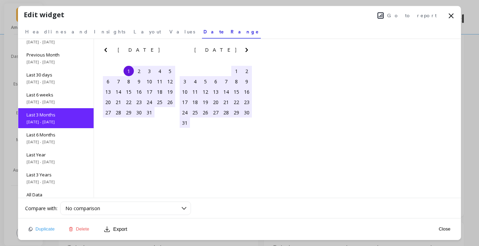
click at [438, 232] on div "Close" at bounding box center [445, 228] width 16 height 15
click at [440, 230] on button "Close" at bounding box center [445, 229] width 16 height 6
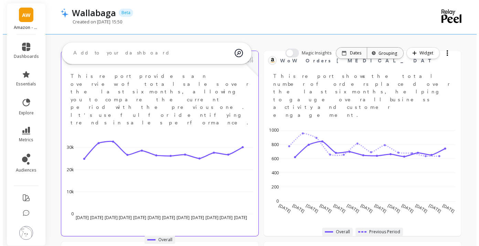
scroll to position [0, 0]
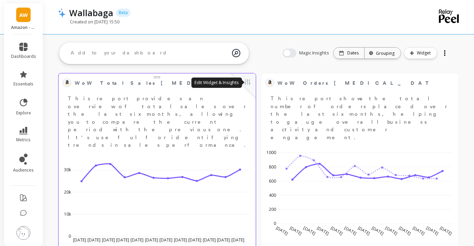
click at [246, 83] on button at bounding box center [247, 83] width 8 height 10
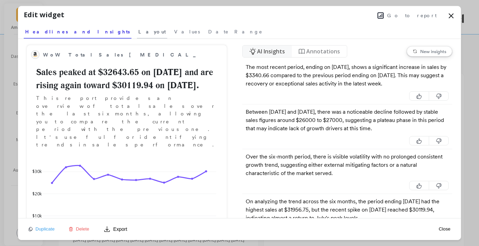
click at [138, 29] on span "Layout" at bounding box center [152, 31] width 28 height 7
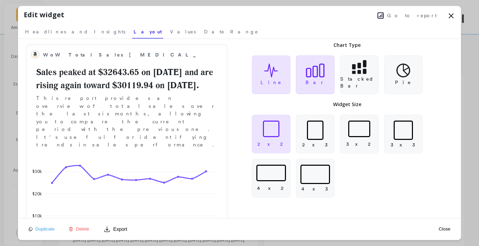
click at [326, 79] on div "Bar" at bounding box center [315, 74] width 39 height 39
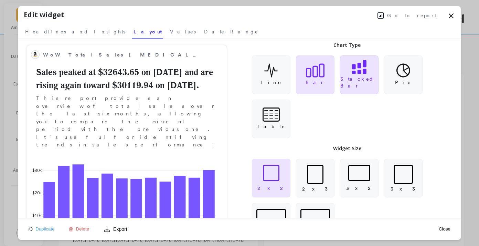
click at [358, 79] on p "Stacked Bar" at bounding box center [359, 82] width 38 height 14
click at [317, 75] on icon at bounding box center [315, 71] width 19 height 14
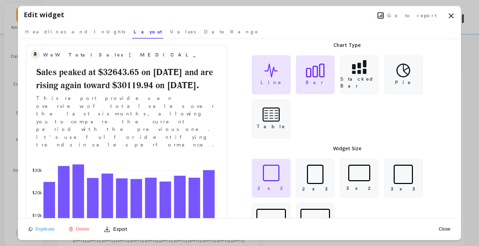
click at [274, 77] on icon at bounding box center [271, 70] width 14 height 14
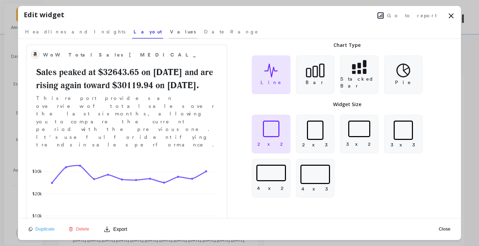
click at [170, 32] on span "Values" at bounding box center [183, 31] width 26 height 7
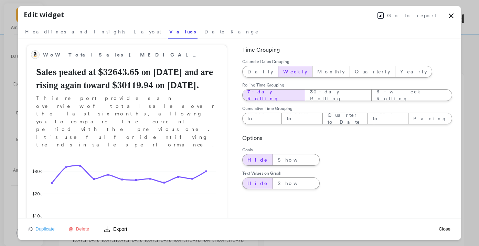
click at [283, 71] on span "Weekly" at bounding box center [295, 71] width 24 height 7
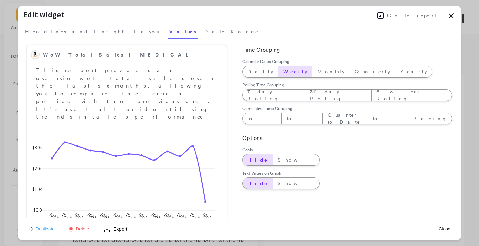
click at [446, 224] on div "Close" at bounding box center [445, 228] width 16 height 15
click at [447, 227] on button "Close" at bounding box center [445, 229] width 16 height 6
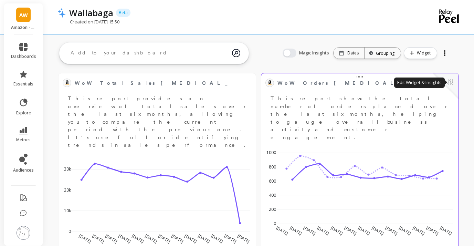
click at [449, 82] on button at bounding box center [450, 83] width 8 height 10
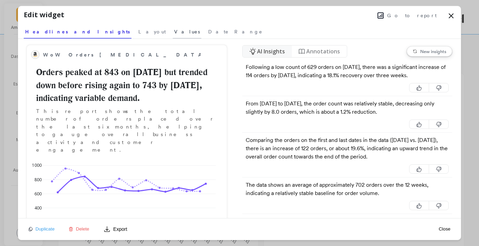
click at [174, 33] on span "Values" at bounding box center [187, 31] width 26 height 7
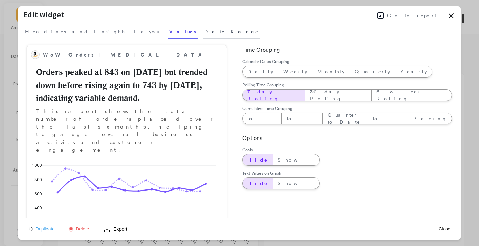
click at [204, 29] on span "Date Range" at bounding box center [231, 31] width 54 height 7
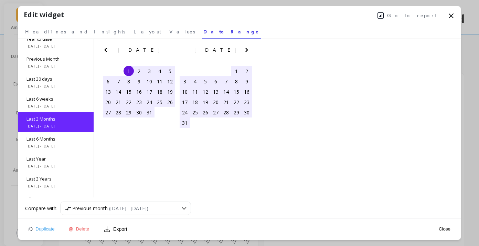
scroll to position [31, 0]
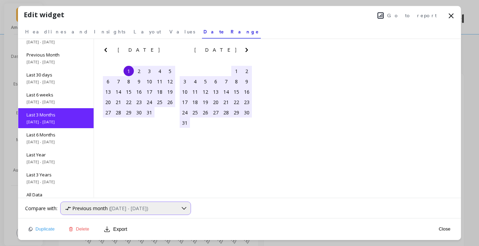
click at [148, 209] on span "([DATE] - [DATE])" at bounding box center [128, 208] width 39 height 7
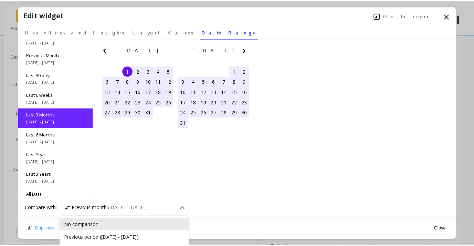
scroll to position [42, 0]
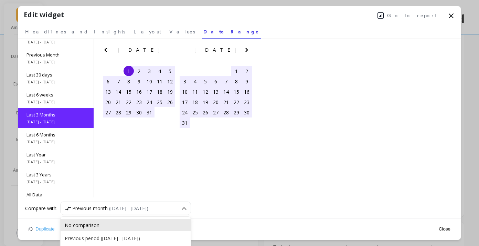
click at [115, 225] on div "No comparison" at bounding box center [126, 225] width 122 height 7
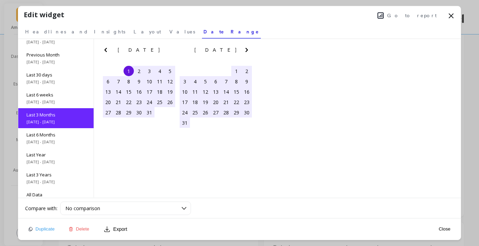
click at [441, 228] on button "Close" at bounding box center [445, 229] width 16 height 6
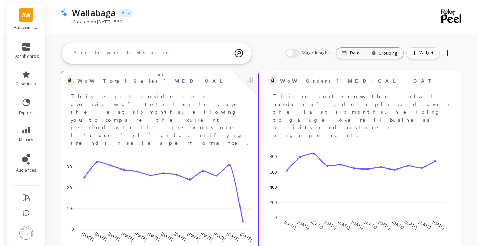
scroll to position [0, 0]
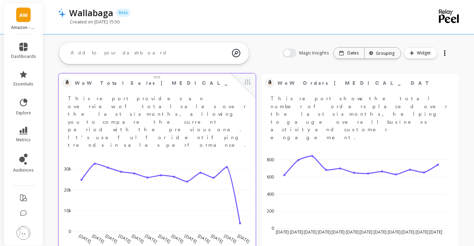
click at [252, 84] on div at bounding box center [242, 85] width 25 height 25
click at [249, 84] on button at bounding box center [247, 83] width 8 height 10
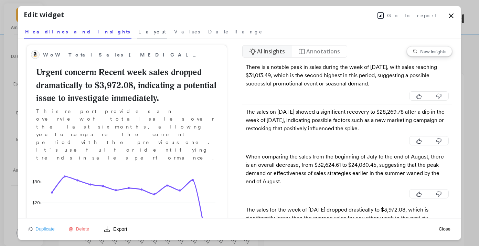
click at [138, 31] on span "Layout" at bounding box center [152, 31] width 28 height 7
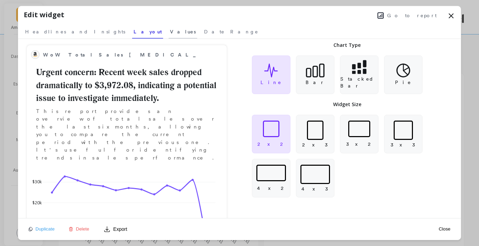
click at [170, 33] on span "Values" at bounding box center [183, 31] width 26 height 7
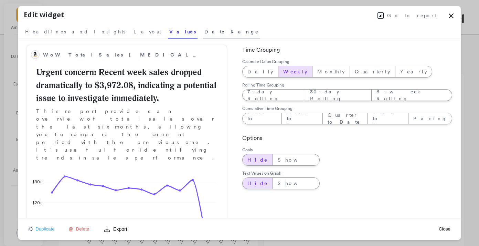
click at [204, 31] on span "Date Range" at bounding box center [231, 31] width 54 height 7
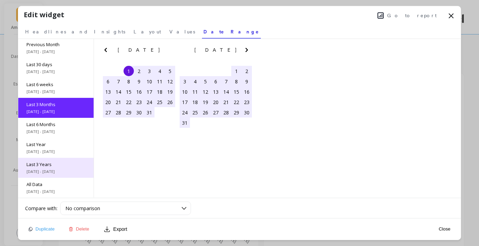
scroll to position [41, 0]
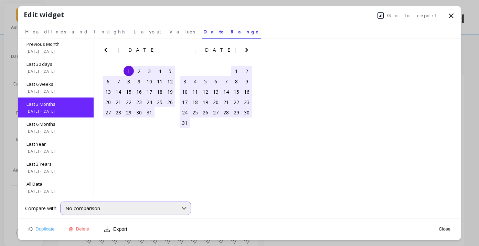
click at [172, 207] on div "No comparison" at bounding box center [121, 208] width 112 height 7
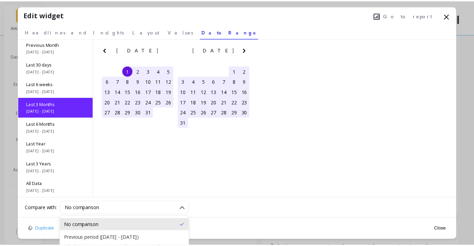
scroll to position [31, 0]
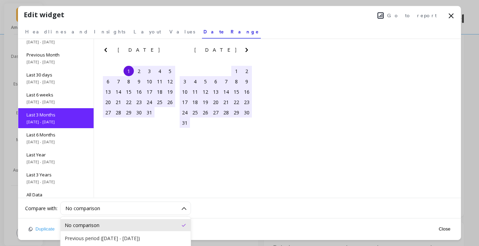
click at [267, 174] on div "Month to date [DATE] - [DATE] Year to date [DATE] - [DATE] Previous Month [DATE…" at bounding box center [239, 118] width 443 height 159
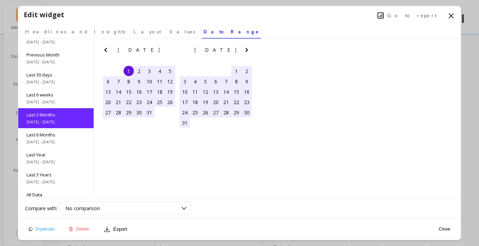
click at [449, 15] on icon at bounding box center [451, 16] width 8 height 8
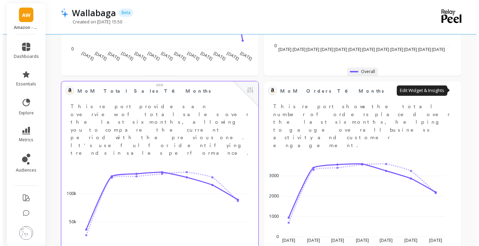
scroll to position [183, 0]
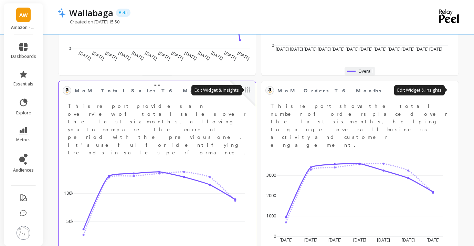
click at [248, 89] on button at bounding box center [247, 90] width 8 height 10
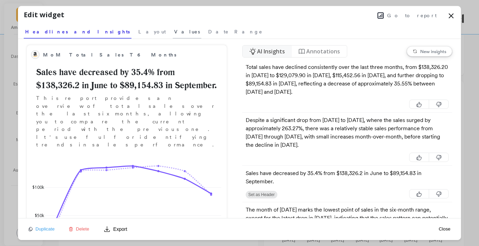
click at [174, 34] on span "Values" at bounding box center [187, 31] width 26 height 7
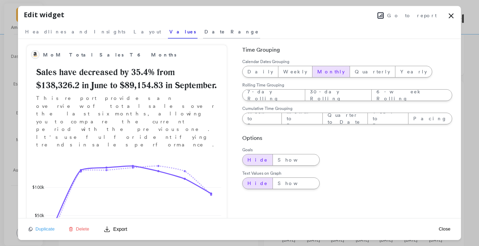
click at [204, 34] on span "Date Range" at bounding box center [231, 31] width 54 height 7
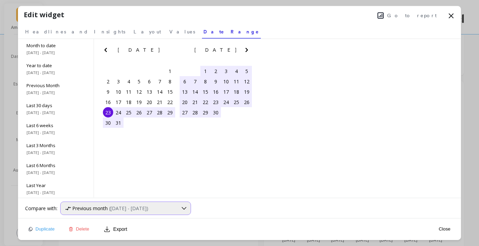
click at [89, 209] on span "Previous month" at bounding box center [89, 208] width 35 height 7
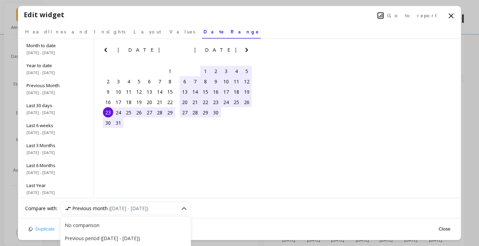
scroll to position [224, 0]
click at [152, 173] on div "Month to date [DATE] - [DATE] Year to date [DATE] - [DATE] Previous Month [DATE…" at bounding box center [239, 118] width 443 height 159
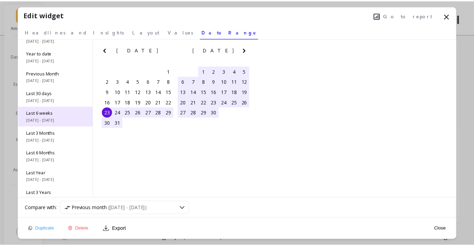
scroll to position [0, 0]
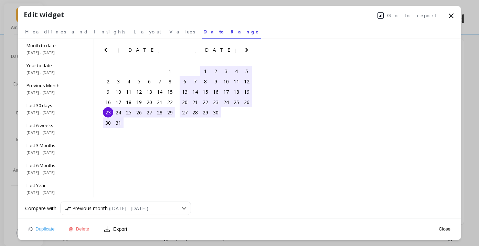
click at [449, 17] on icon at bounding box center [451, 16] width 4 height 4
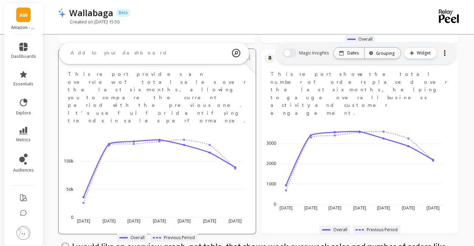
scroll to position [183, 0]
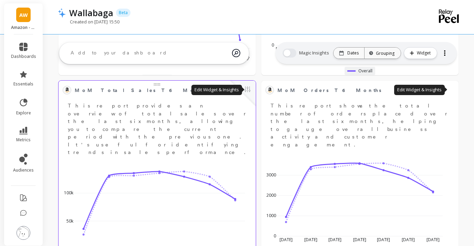
click at [248, 90] on button at bounding box center [247, 90] width 8 height 10
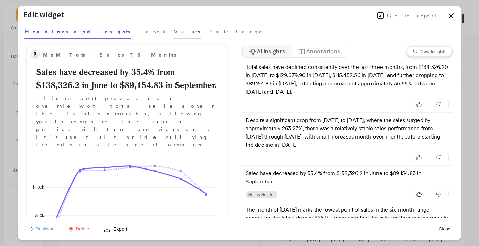
click at [174, 32] on span "Values" at bounding box center [187, 31] width 26 height 7
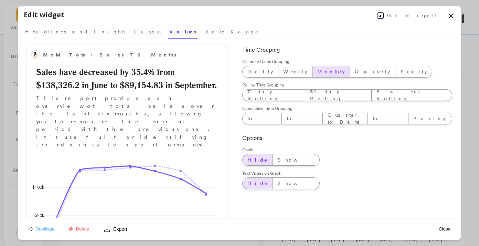
click at [449, 14] on icon at bounding box center [451, 16] width 8 height 8
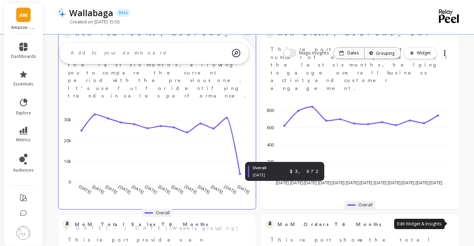
scroll to position [0, 0]
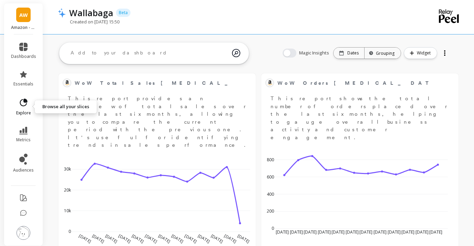
click at [25, 104] on icon at bounding box center [24, 103] width 10 height 10
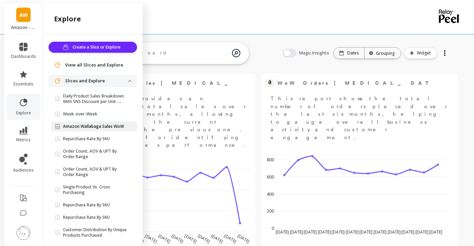
click at [96, 128] on p "Amazon Wallabaga Sales WoW" at bounding box center [93, 127] width 61 height 6
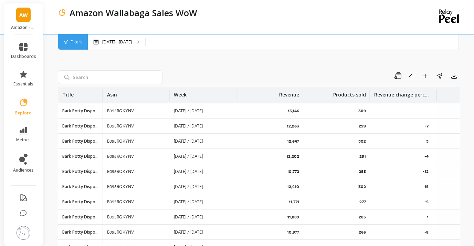
click at [26, 232] on li at bounding box center [23, 233] width 39 height 24
click at [195, 40] on div "Jan 25 - Sep 22" at bounding box center [278, 41] width 380 height 15
click at [26, 99] on icon at bounding box center [25, 100] width 3 height 3
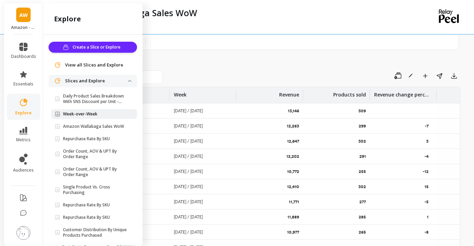
click at [97, 115] on span "Week-over-Week" at bounding box center [91, 114] width 73 height 6
